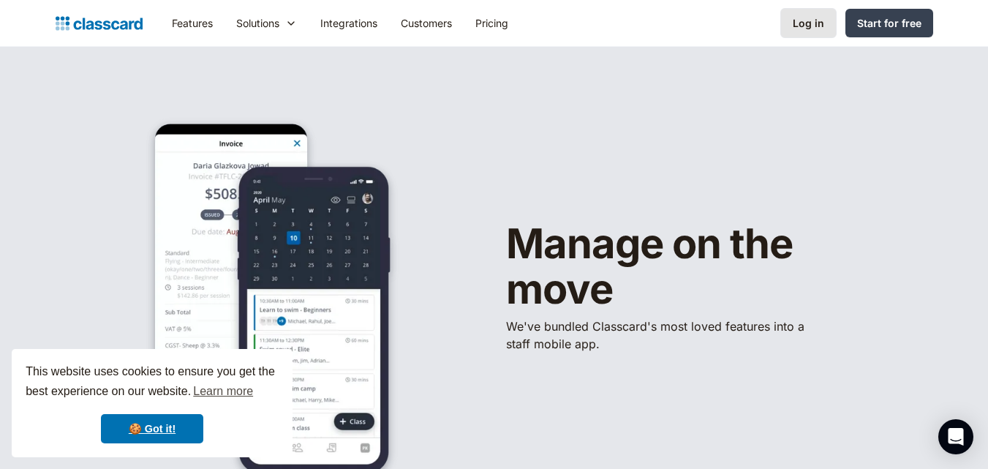
click at [789, 26] on link "Log in" at bounding box center [808, 23] width 56 height 30
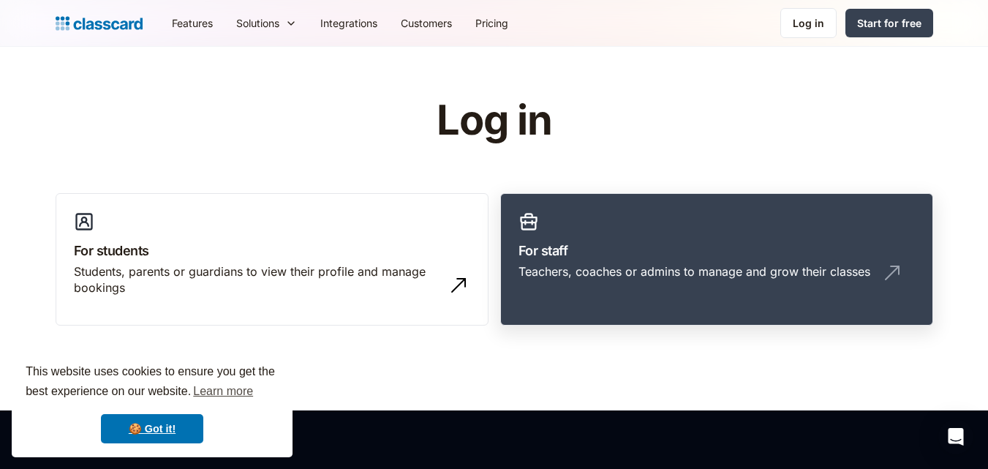
click at [556, 211] on link "For staff Teachers, coaches or admins to manage and grow their classes" at bounding box center [716, 259] width 433 height 133
